Goal: Task Accomplishment & Management: Manage account settings

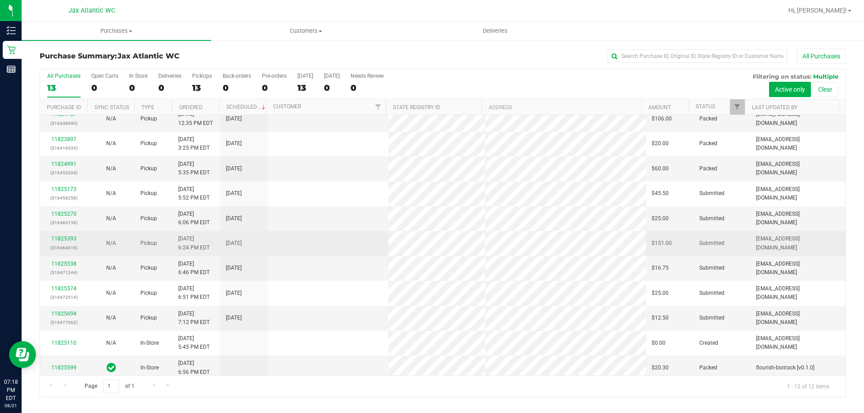
scroll to position [38, 0]
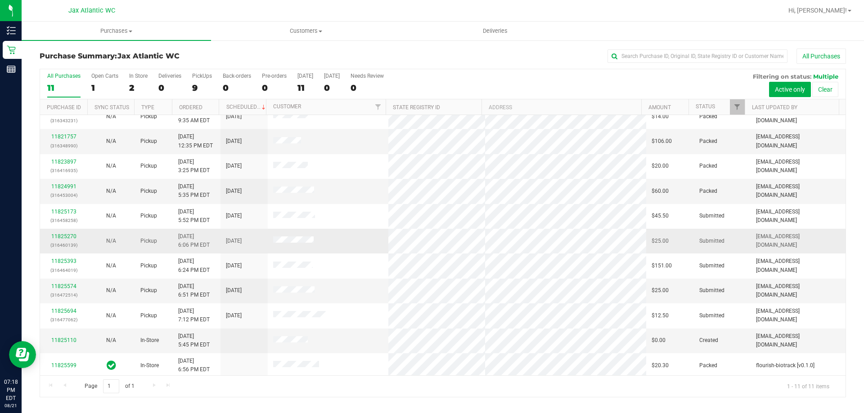
scroll to position [13, 0]
click at [63, 340] on link "11825110" at bounding box center [63, 338] width 25 height 6
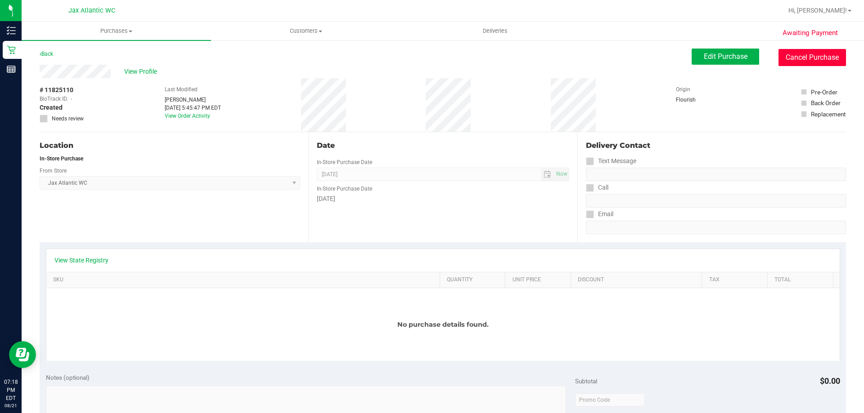
click at [820, 57] on button "Cancel Purchase" at bounding box center [811, 57] width 67 height 17
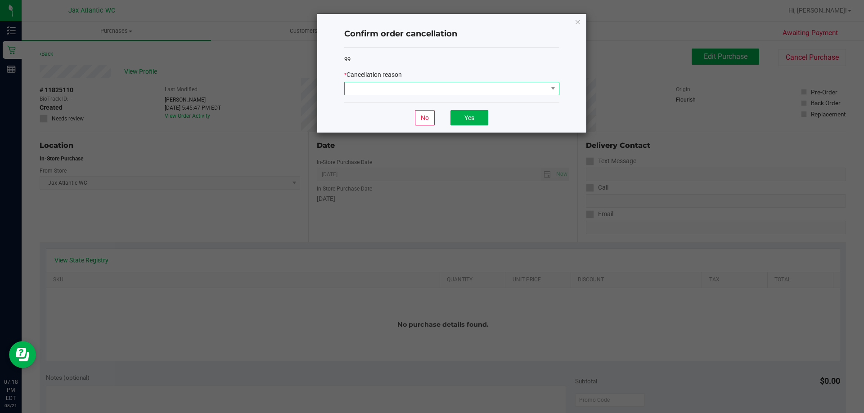
click at [459, 87] on span at bounding box center [446, 88] width 203 height 13
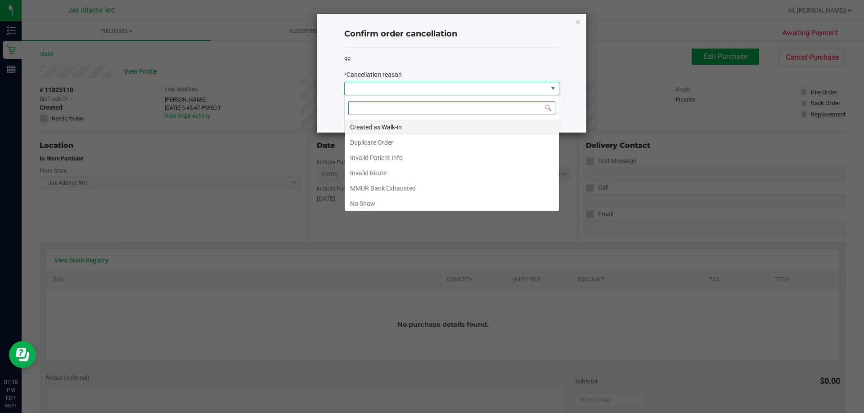
scroll to position [13, 215]
click at [401, 143] on li "Duplicate Order" at bounding box center [452, 142] width 214 height 15
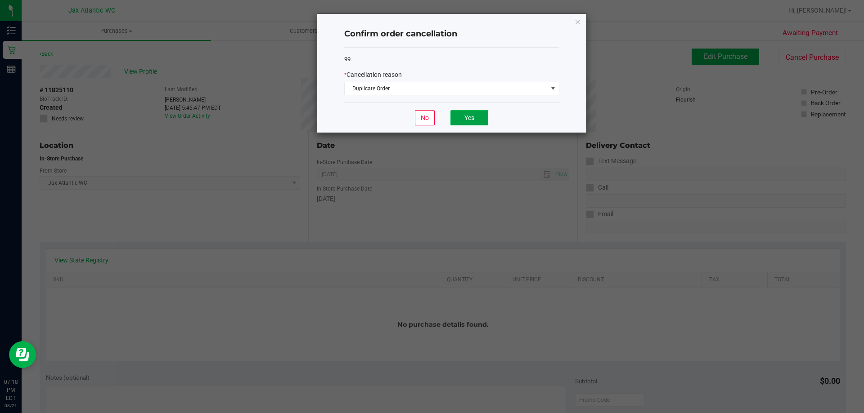
click at [457, 120] on button "Yes" at bounding box center [469, 117] width 38 height 15
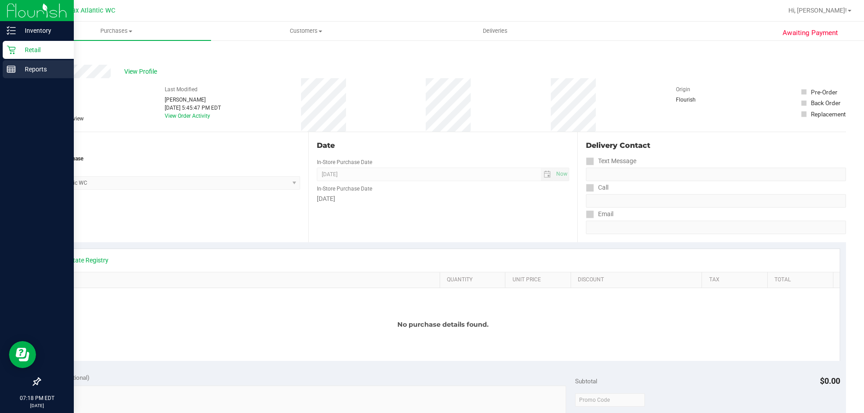
click at [15, 70] on rect at bounding box center [11, 69] width 8 height 6
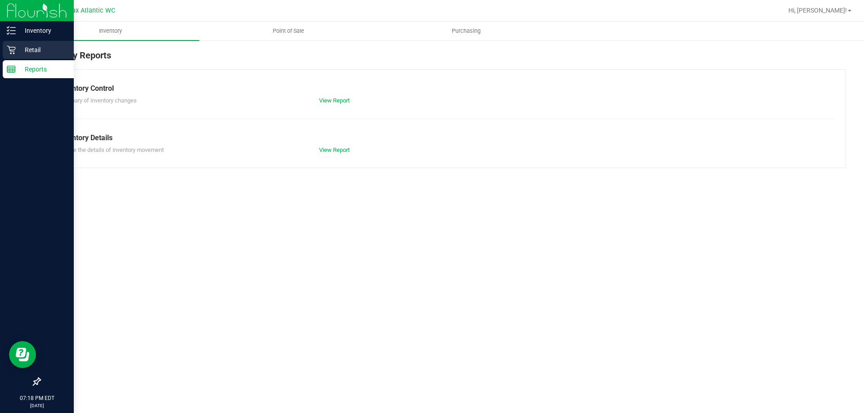
click at [13, 49] on icon at bounding box center [11, 49] width 9 height 9
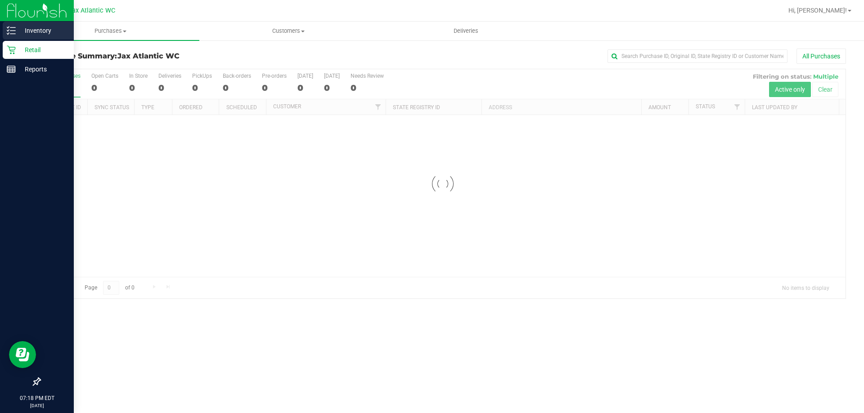
click at [16, 31] on p "Inventory" at bounding box center [43, 30] width 54 height 11
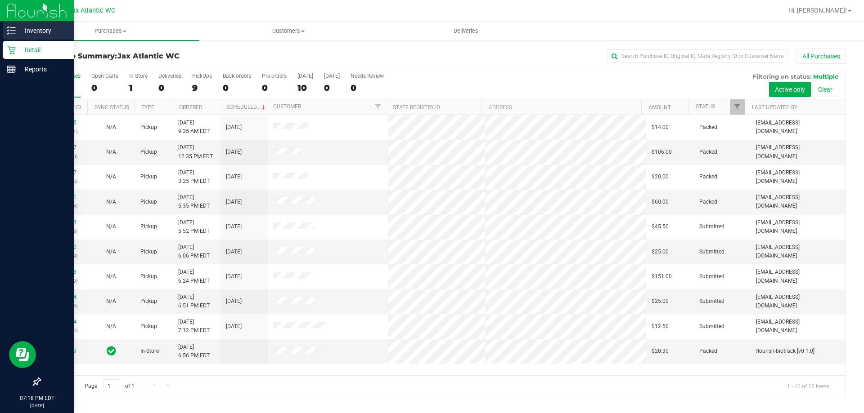
click at [14, 29] on icon at bounding box center [11, 30] width 9 height 9
